Goal: Task Accomplishment & Management: Use online tool/utility

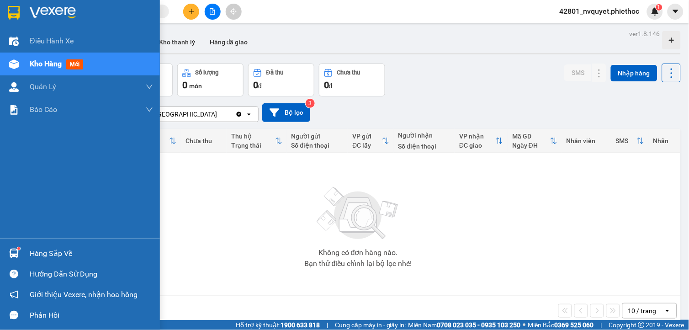
click at [26, 245] on div "Hàng sắp về" at bounding box center [80, 253] width 160 height 21
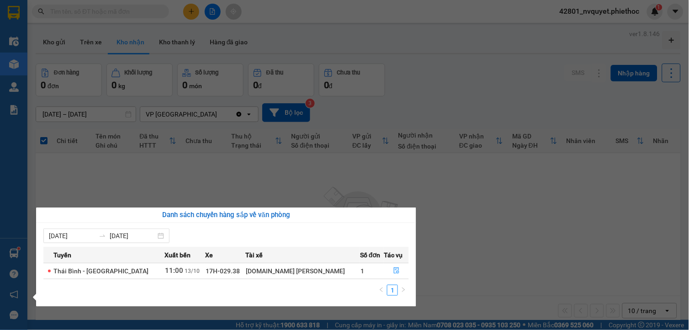
click at [648, 268] on section "Kết quả tìm kiếm ( 0 ) Bộ lọc No Data 42801_nvquyet.phiethoc 1 Điều hành xe Kho…" at bounding box center [344, 165] width 689 height 330
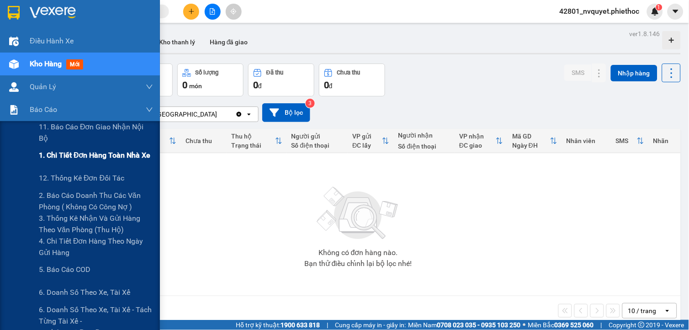
click at [84, 151] on span "1. Chi tiết đơn hàng toàn nhà xe" at bounding box center [95, 154] width 112 height 11
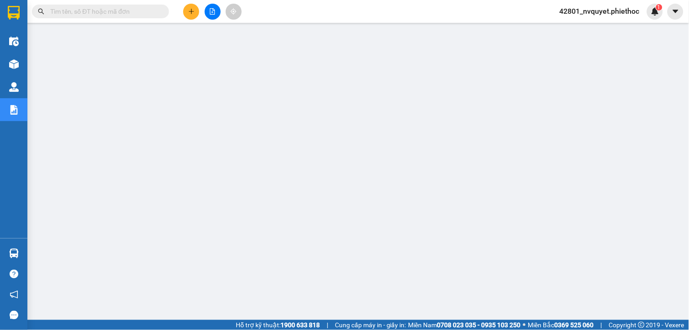
paste input "0368770826"
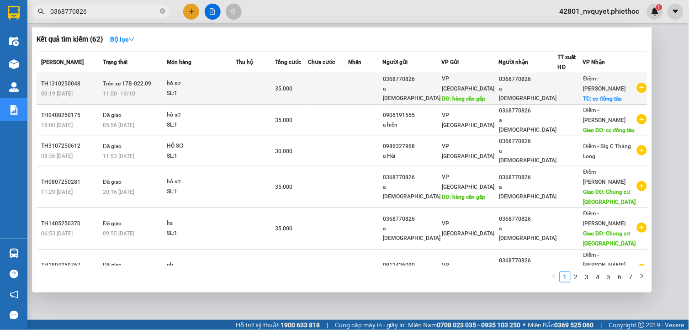
type input "0368770826"
click at [135, 85] on span "Trên xe 17B-022.09" at bounding box center [127, 83] width 48 height 6
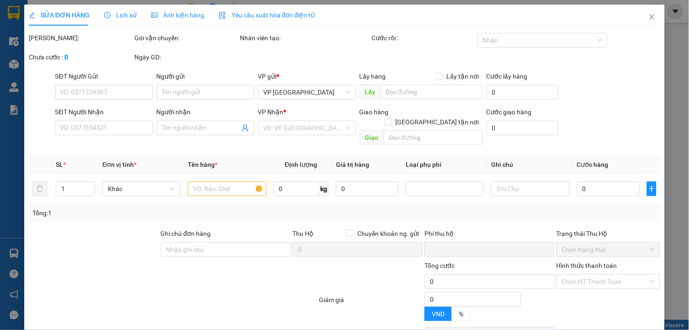
type input "0368770826"
type input "a [DEMOGRAPHIC_DATA]"
type input "hàng cần gấp"
type input "0368770826"
type input "a [DEMOGRAPHIC_DATA]"
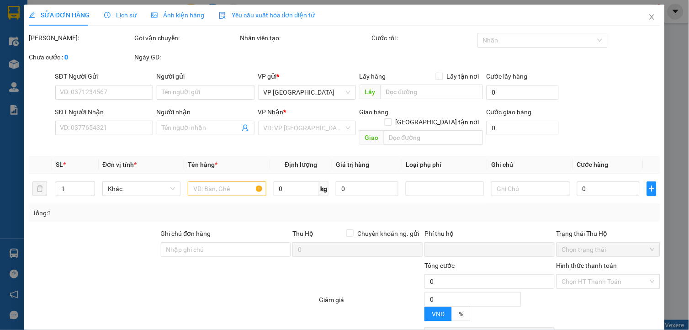
checkbox input "true"
type input "cc đồng tàu"
type input "0"
type input "35.000"
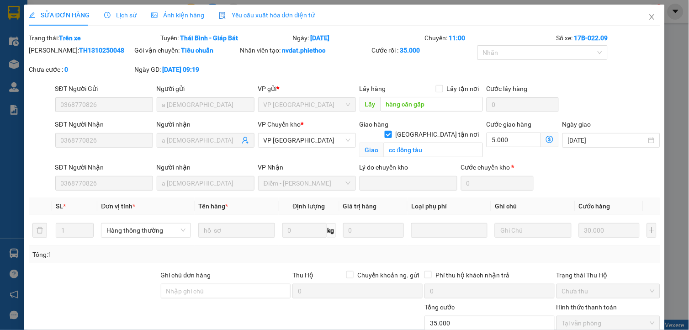
click at [117, 14] on span "Lịch sử" at bounding box center [120, 14] width 32 height 7
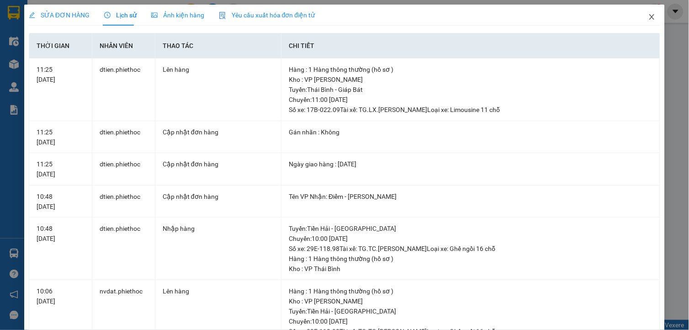
click at [647, 12] on span "Close" at bounding box center [652, 18] width 26 height 26
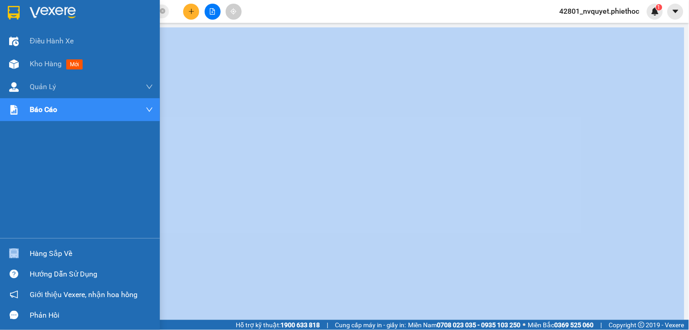
click at [31, 252] on div "Hàng sắp về" at bounding box center [80, 253] width 160 height 21
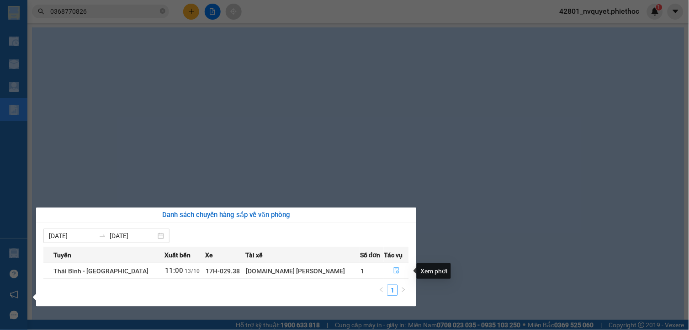
click at [385, 267] on button "button" at bounding box center [396, 271] width 24 height 15
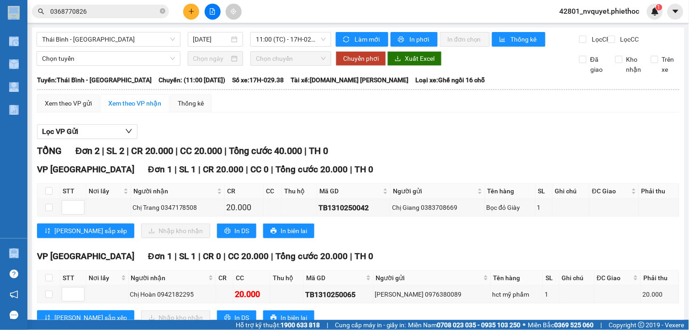
scroll to position [39, 0]
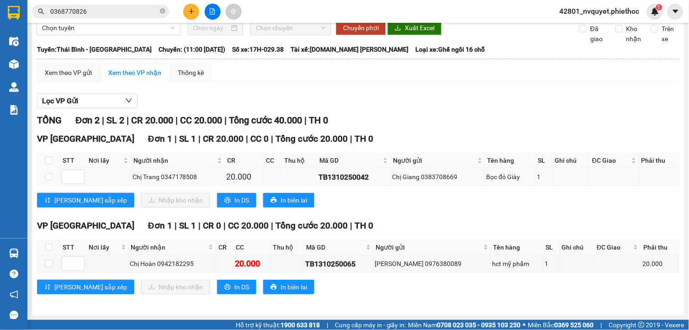
click at [55, 174] on td at bounding box center [48, 177] width 23 height 18
click at [50, 177] on input "checkbox" at bounding box center [48, 176] width 7 height 7
checkbox input "true"
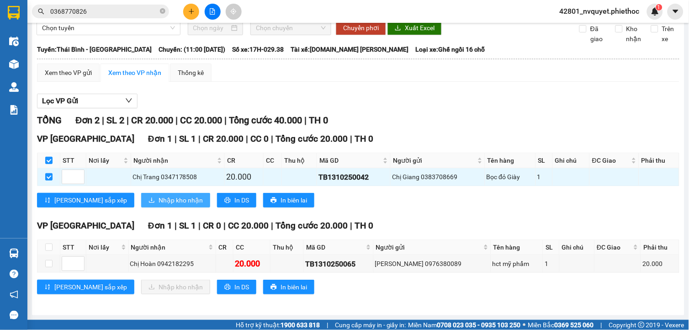
click at [141, 195] on button "Nhập kho nhận" at bounding box center [175, 200] width 69 height 15
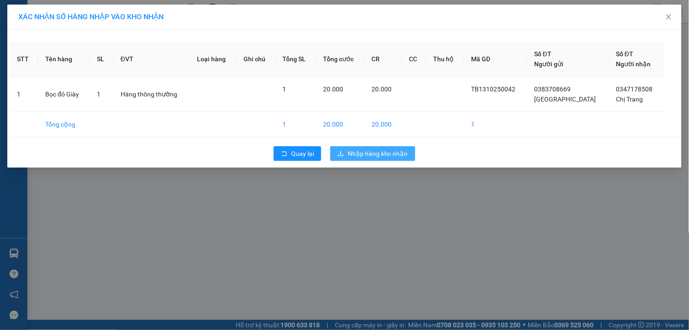
click at [391, 154] on span "Nhập hàng kho nhận" at bounding box center [378, 154] width 60 height 10
